Goal: Find specific page/section: Find specific page/section

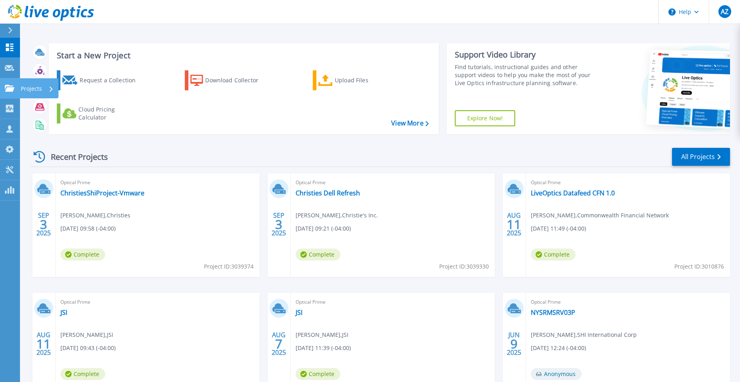
click at [9, 88] on icon at bounding box center [10, 88] width 10 height 7
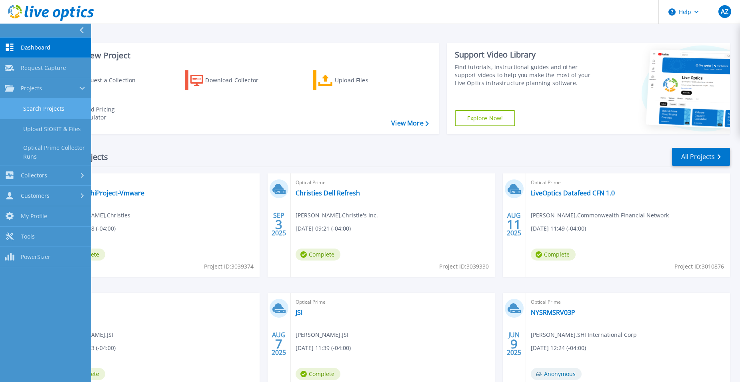
click at [47, 107] on link "Search Projects" at bounding box center [45, 109] width 91 height 20
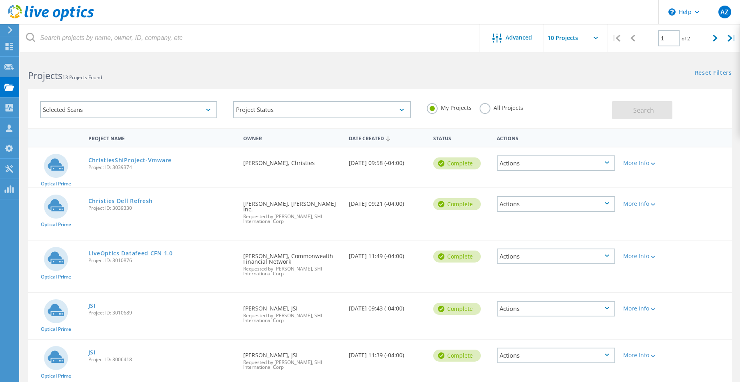
click at [485, 110] on label "All Projects" at bounding box center [501, 107] width 44 height 8
click at [0, 0] on input "All Projects" at bounding box center [0, 0] width 0 height 0
click at [647, 113] on span "Search" at bounding box center [643, 110] width 21 height 9
click at [711, 41] on div at bounding box center [715, 38] width 16 height 28
type input "2"
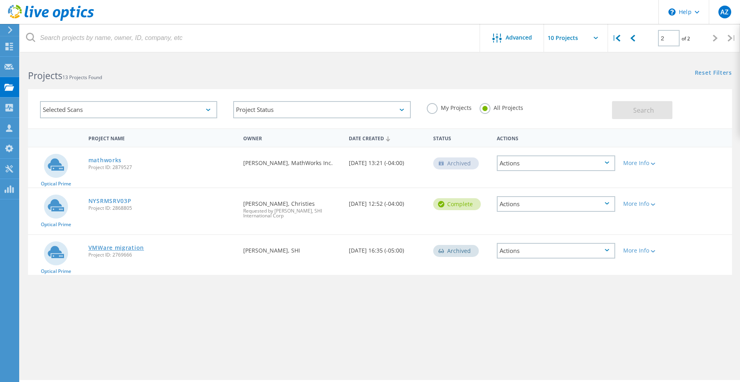
click at [130, 248] on link "VMWare migration" at bounding box center [116, 248] width 56 height 6
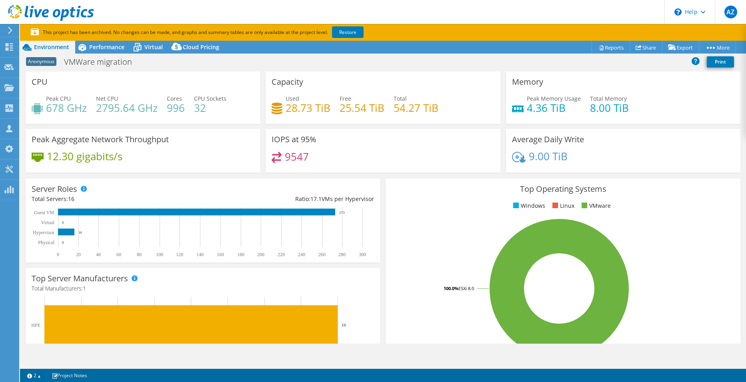
select select "USD"
click at [10, 146] on use at bounding box center [9, 149] width 8 height 8
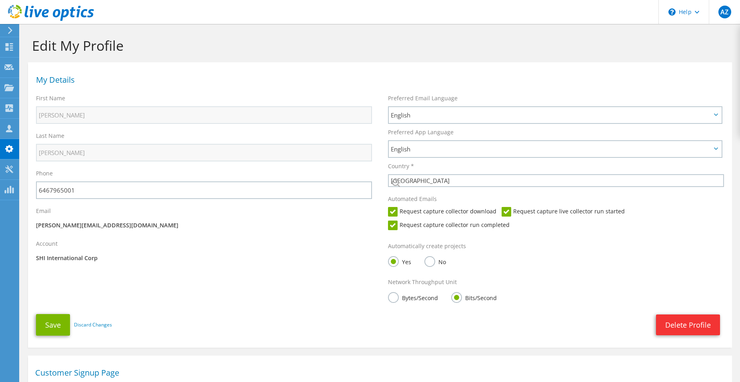
select select "224"
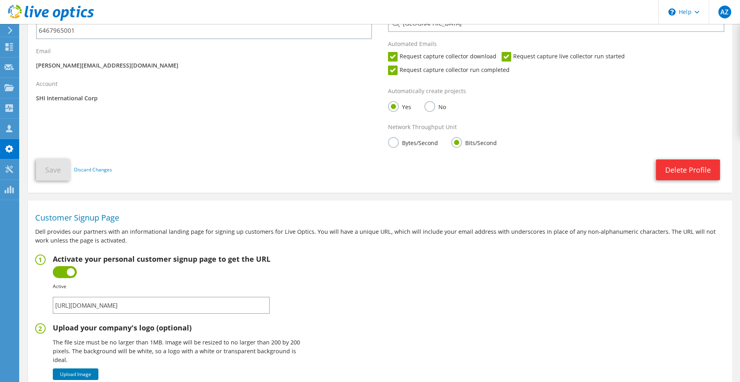
scroll to position [320, 0]
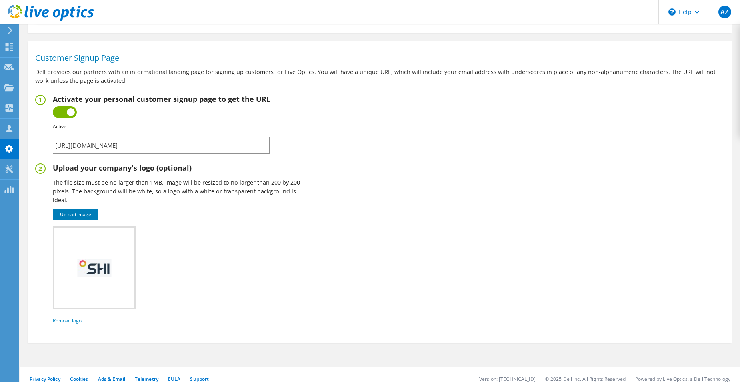
drag, startPoint x: 226, startPoint y: 150, endPoint x: 35, endPoint y: 151, distance: 191.1
click at [36, 151] on fieldset "Activate your personal customer signup page to get the URL Inactive Active Fail…" at bounding box center [379, 124] width 689 height 59
